Goal: Find specific page/section: Find specific page/section

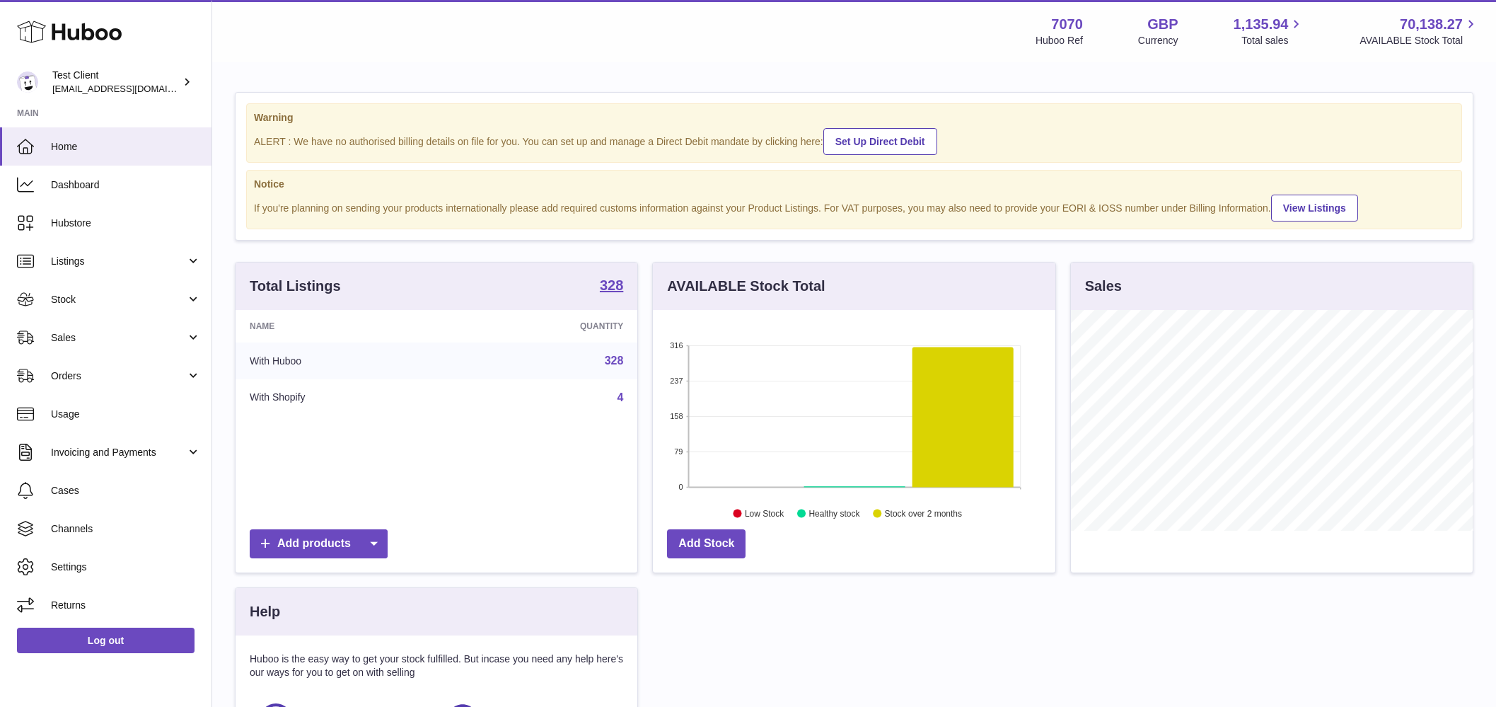
click at [90, 25] on icon at bounding box center [69, 32] width 105 height 28
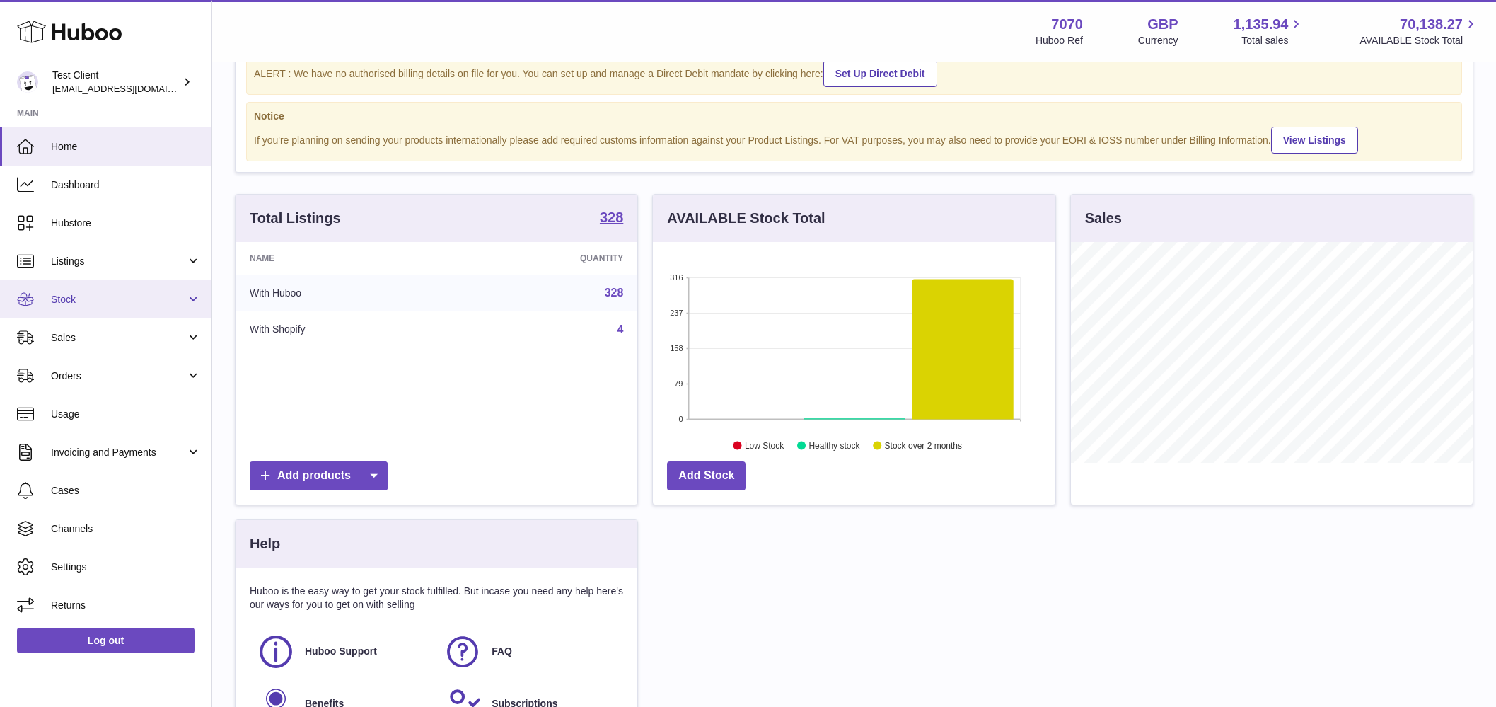
scroll to position [88, 0]
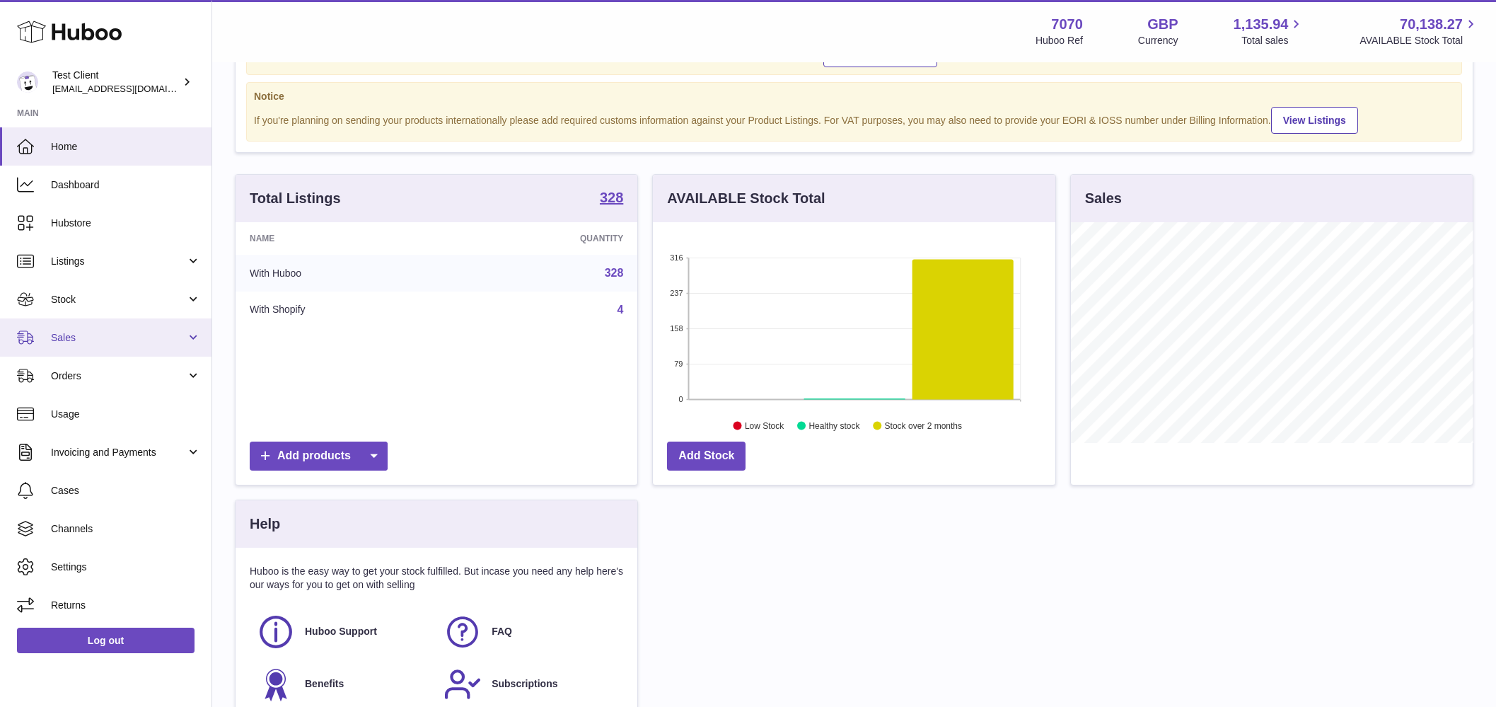
click at [86, 335] on span "Sales" at bounding box center [118, 337] width 135 height 13
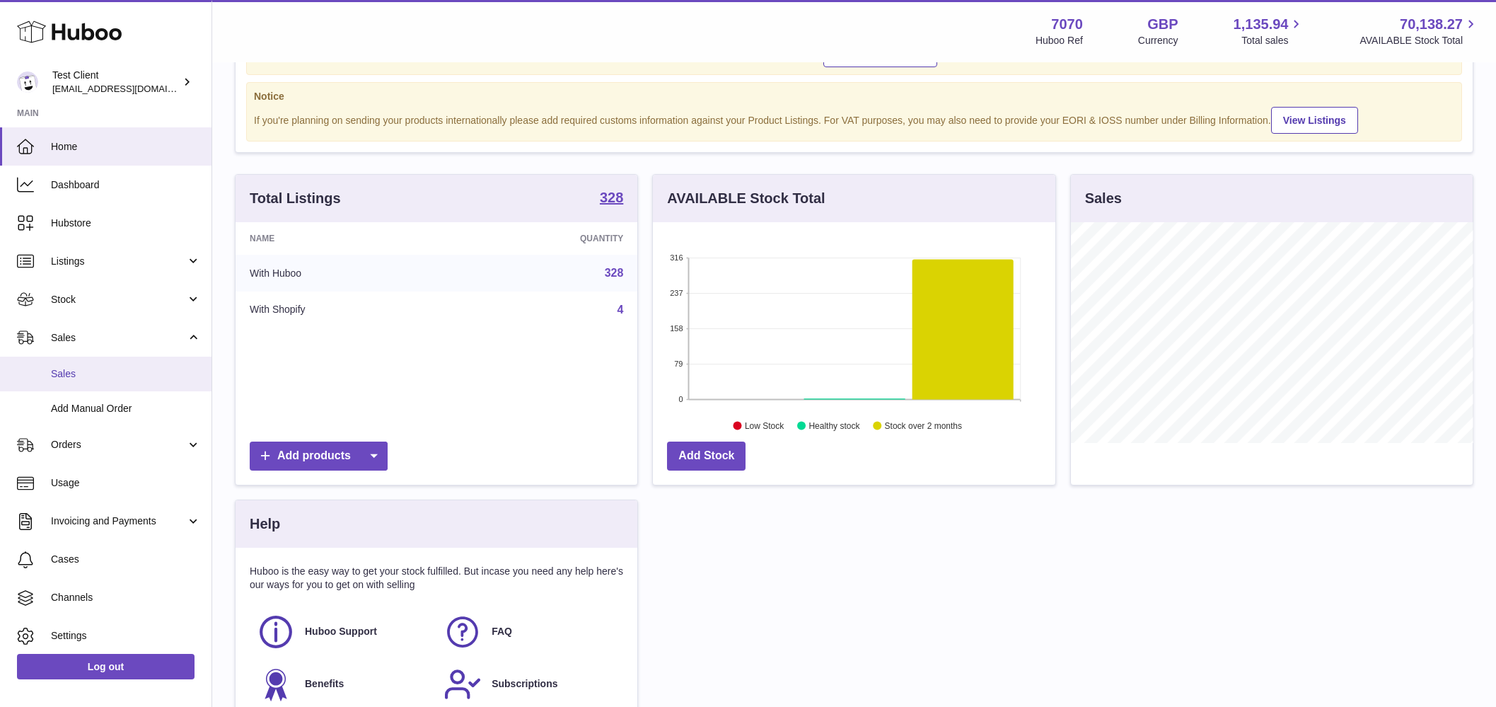
click at [64, 370] on span "Sales" at bounding box center [126, 373] width 150 height 13
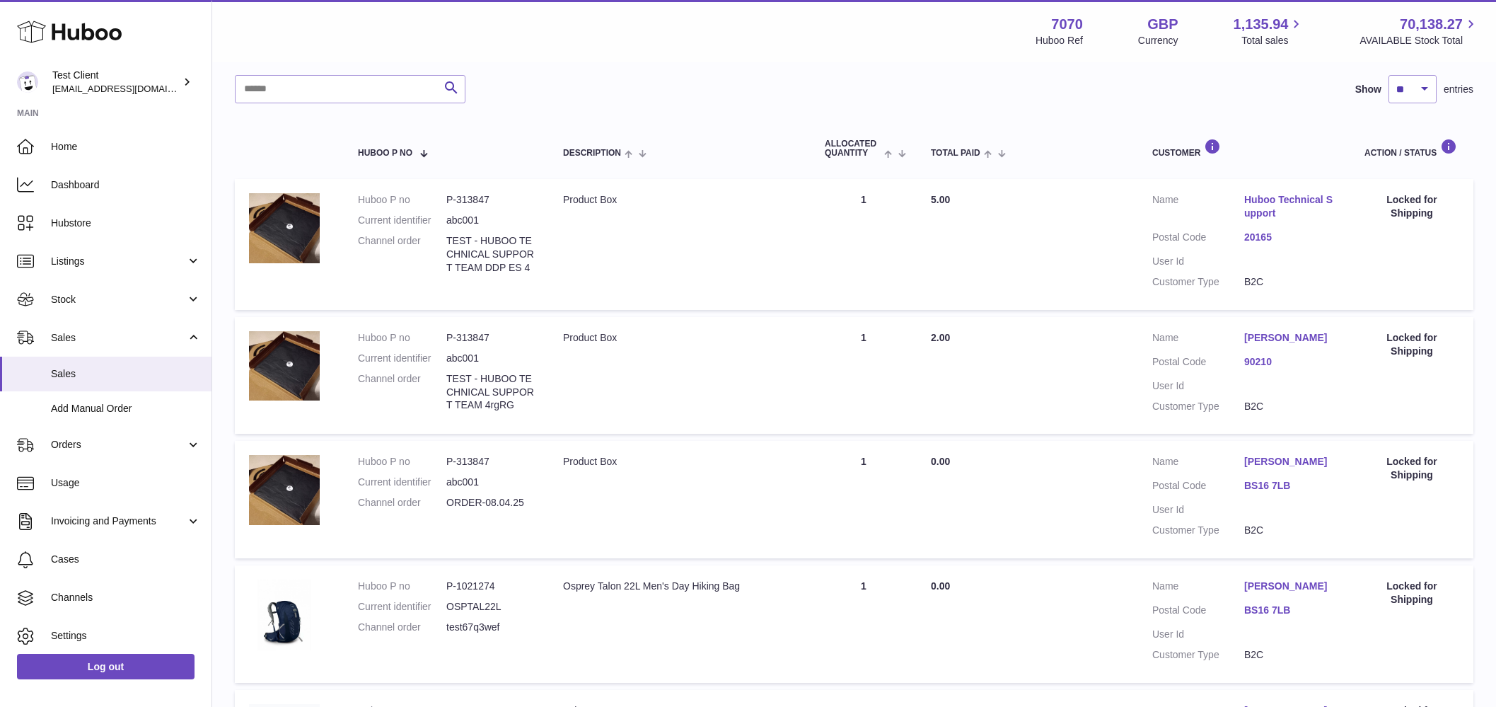
scroll to position [88, 0]
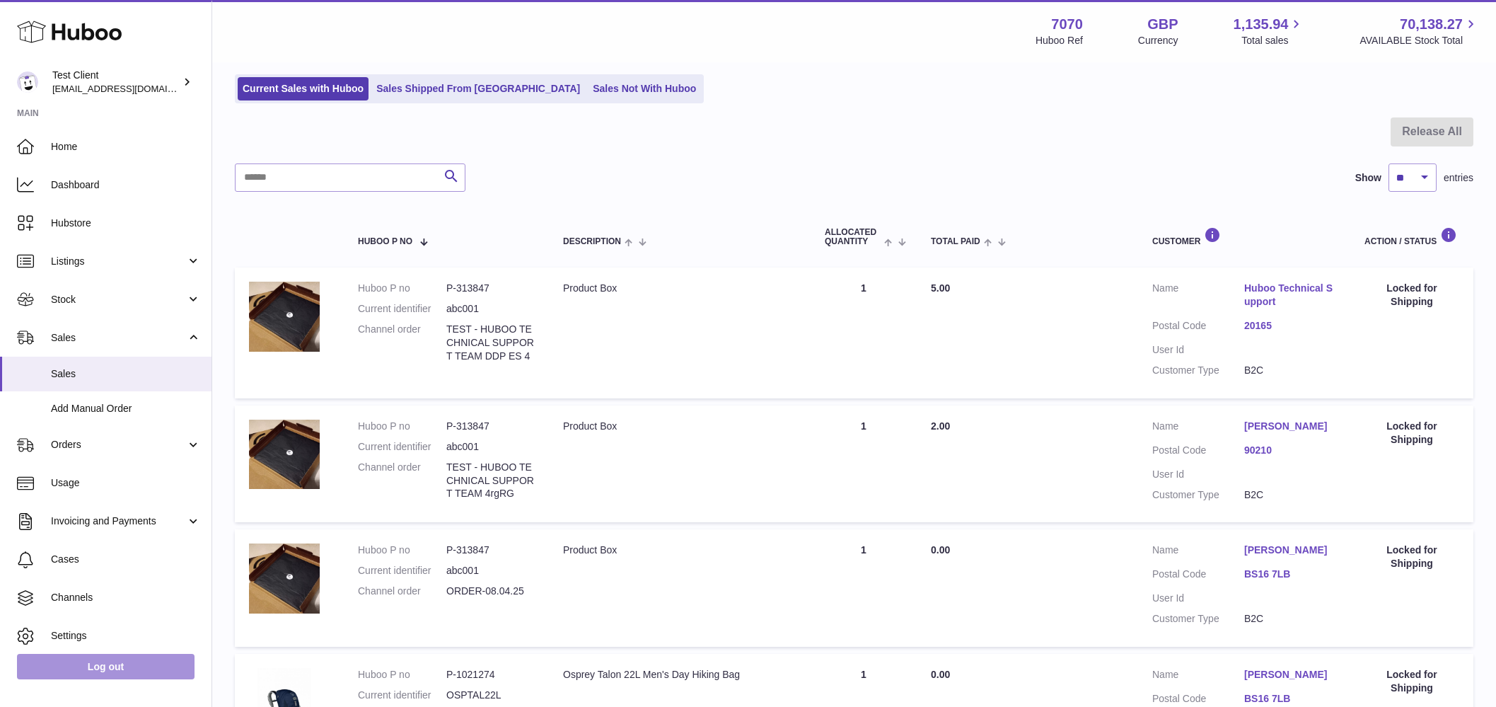
click at [86, 671] on link "Log out" at bounding box center [106, 666] width 178 height 25
